Goal: Task Accomplishment & Management: Manage account settings

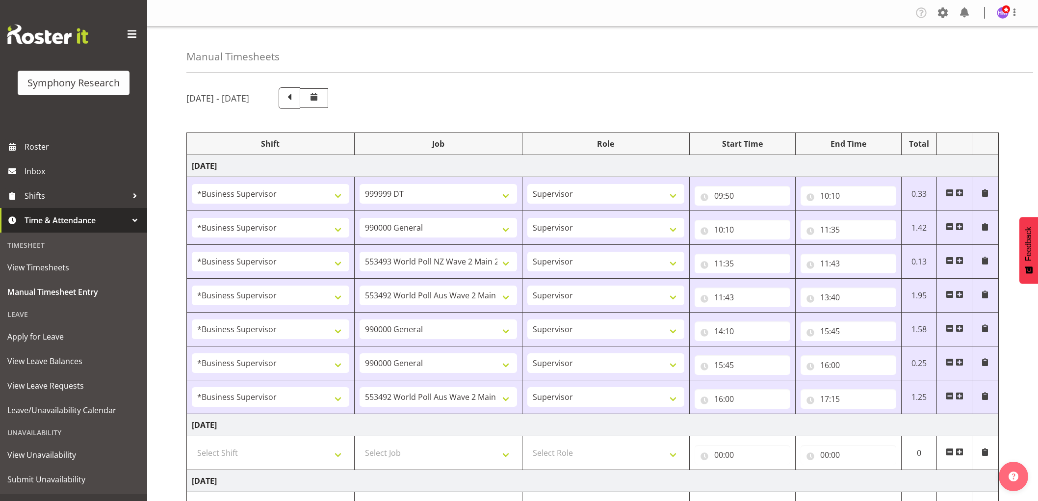
select select "1607"
select select "760"
select select "1607"
select select "743"
select select "1607"
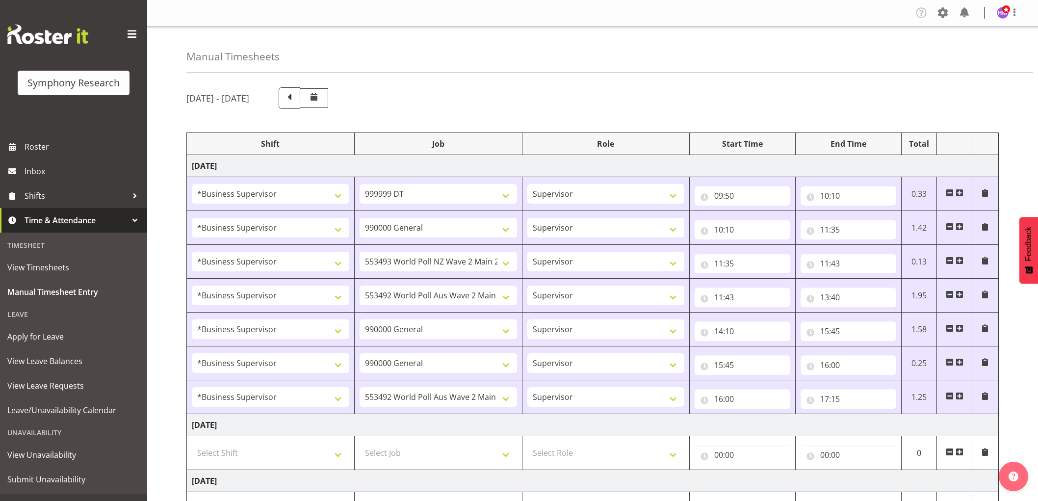
select select "10527"
select select "1607"
select select "10499"
select select "1607"
select select "743"
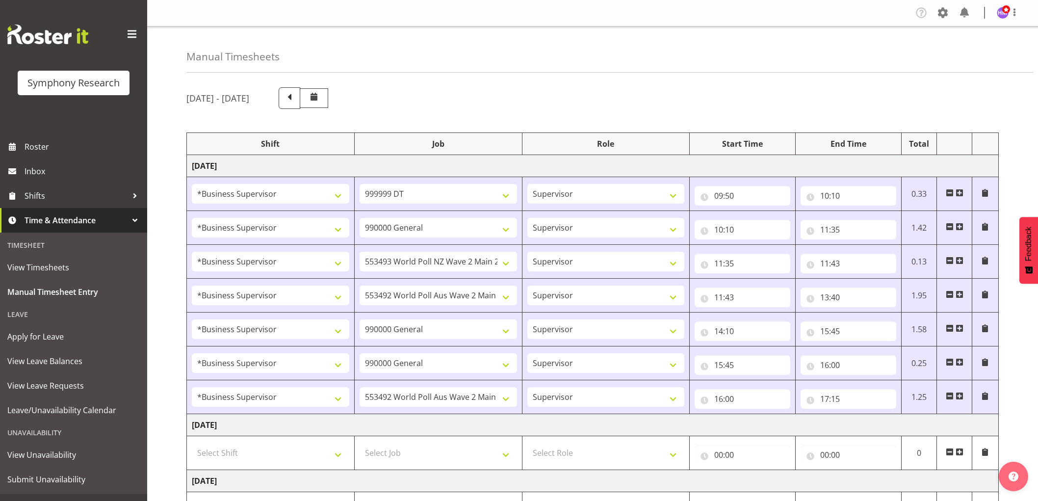
select select "1607"
select select "743"
select select "1607"
select select "10499"
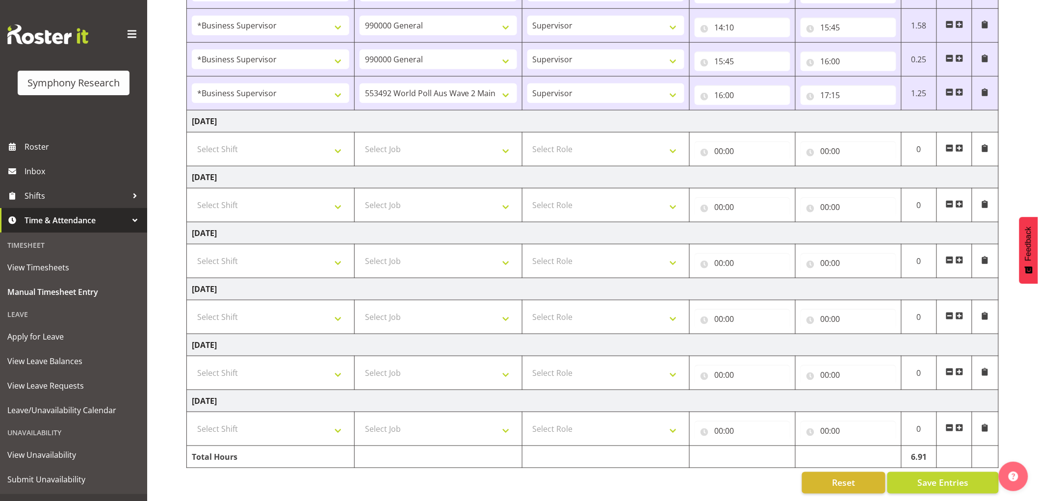
scroll to position [313, 0]
click at [946, 472] on button "Save Entries" at bounding box center [943, 483] width 111 height 22
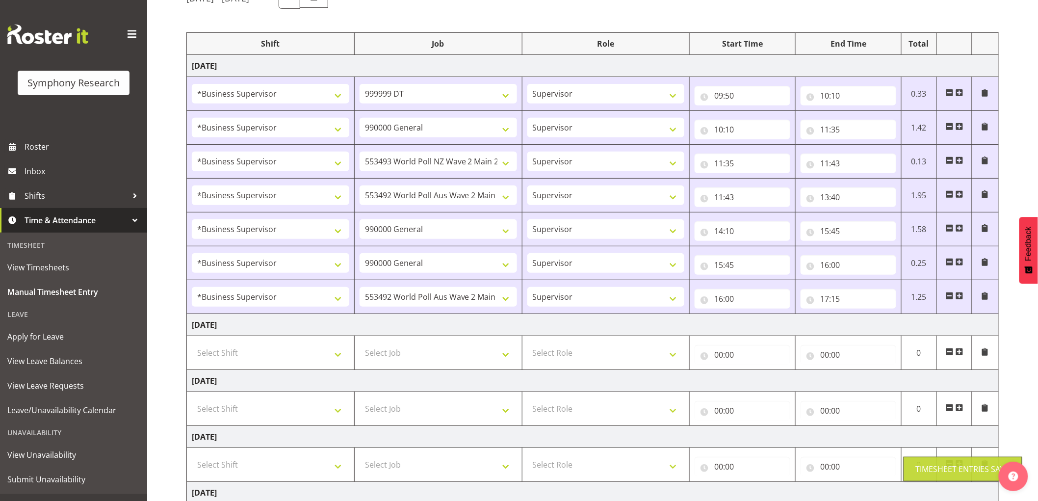
scroll to position [0, 0]
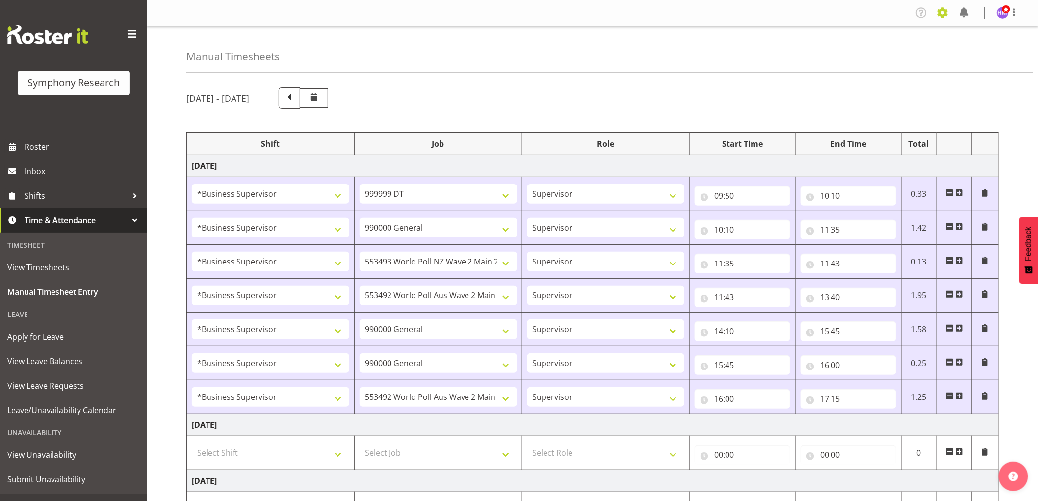
click at [944, 12] on span at bounding box center [943, 13] width 16 height 16
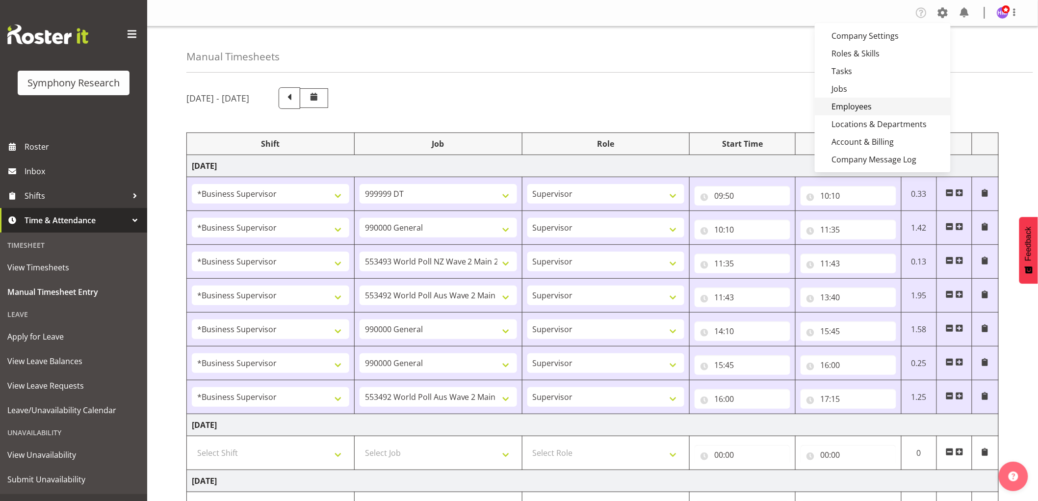
click at [881, 105] on link "Employees" at bounding box center [883, 107] width 136 height 18
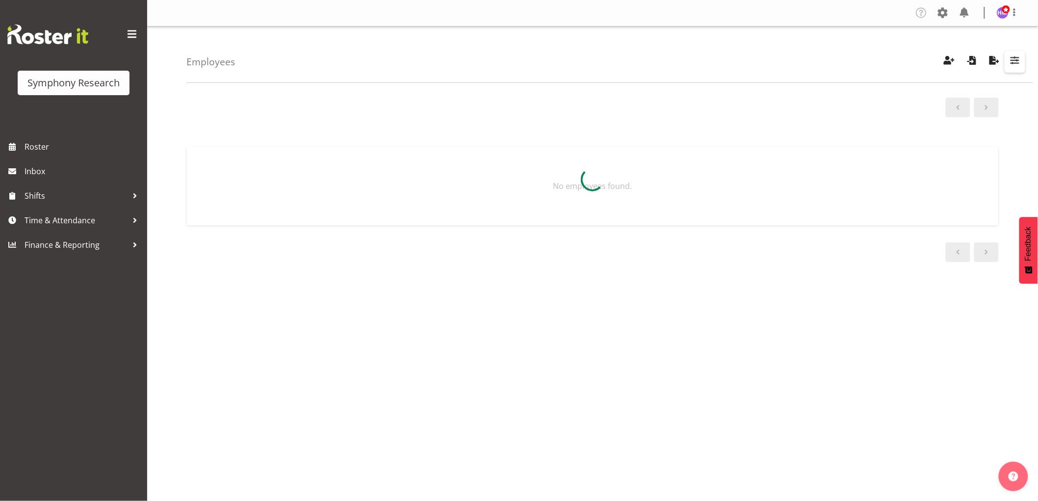
click at [1019, 64] on span "button" at bounding box center [1015, 60] width 13 height 13
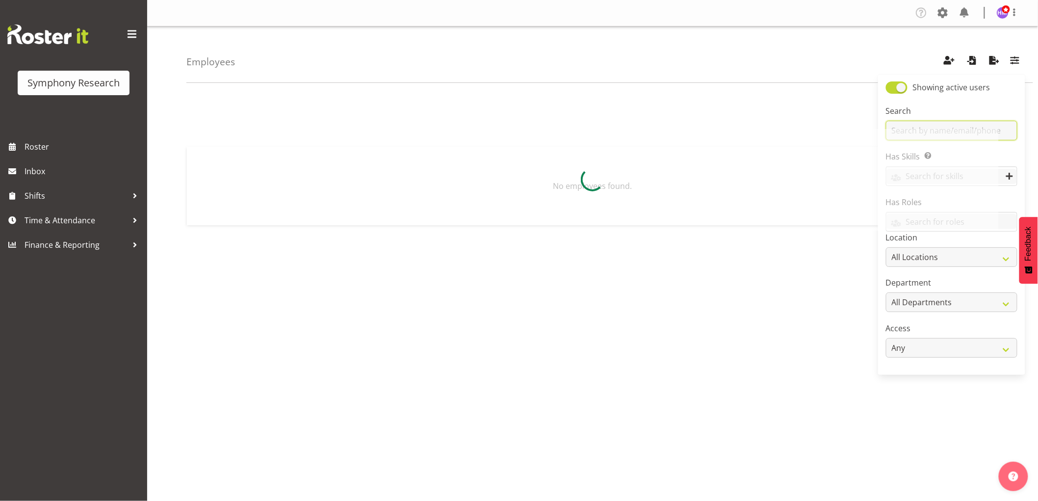
click at [922, 125] on input "text" at bounding box center [951, 131] width 131 height 20
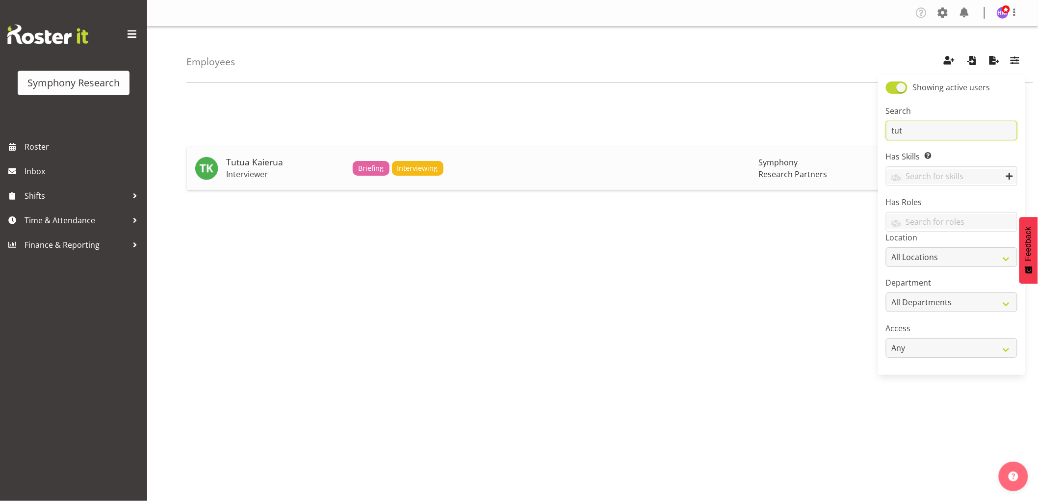
type input "tut"
click at [265, 172] on p "Interviewer" at bounding box center [285, 174] width 119 height 10
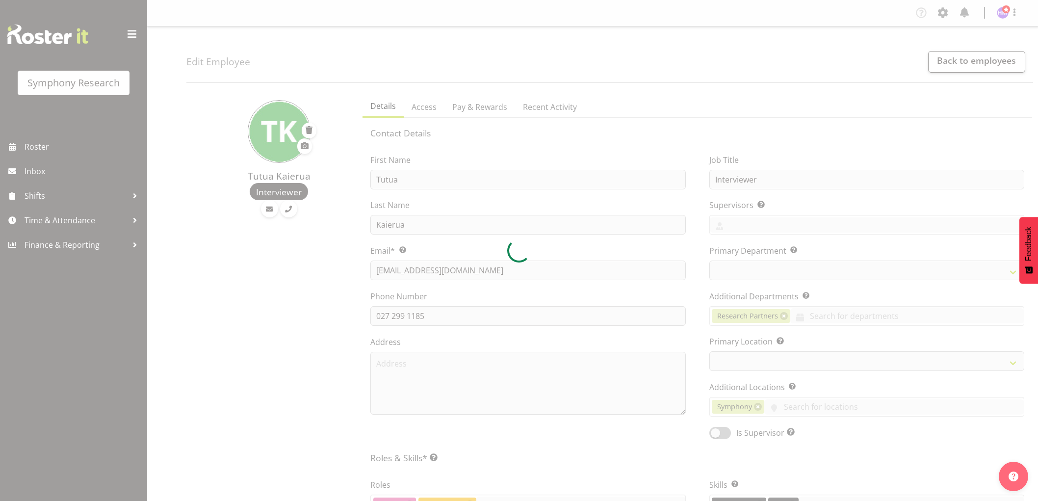
select select "TimelineWeek"
select select "39"
click at [397, 315] on div at bounding box center [519, 250] width 1038 height 501
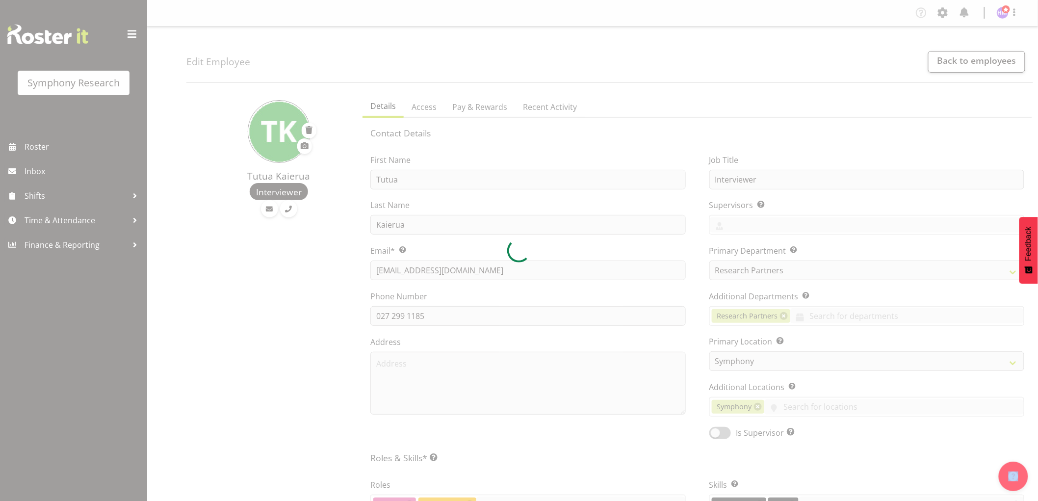
click at [397, 315] on div at bounding box center [519, 250] width 1038 height 501
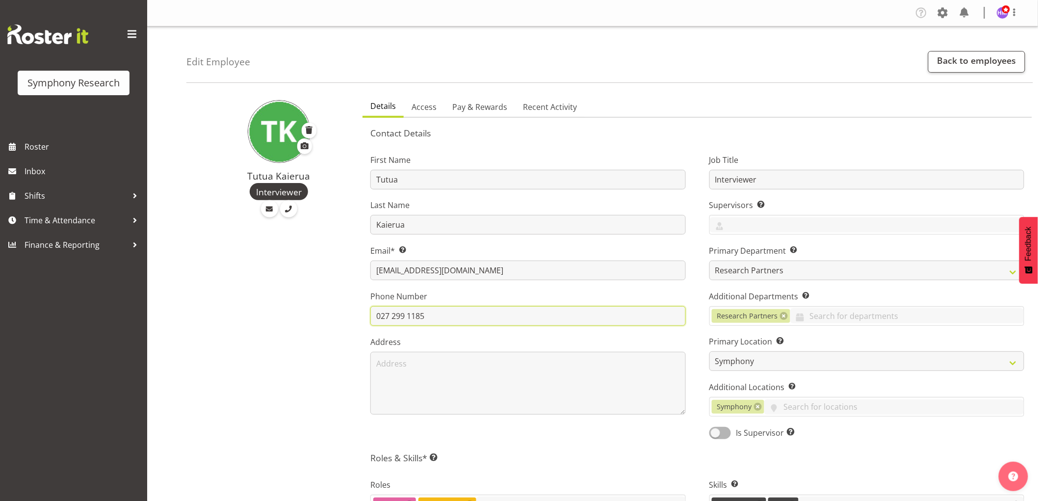
drag, startPoint x: 433, startPoint y: 313, endPoint x: 335, endPoint y: 316, distance: 98.7
click at [335, 316] on div "Tutua Kaierua Interviewer Details Access Pay & Rewards Recent Activity Contact …" at bounding box center [612, 494] width 852 height 809
